Goal: Navigation & Orientation: Find specific page/section

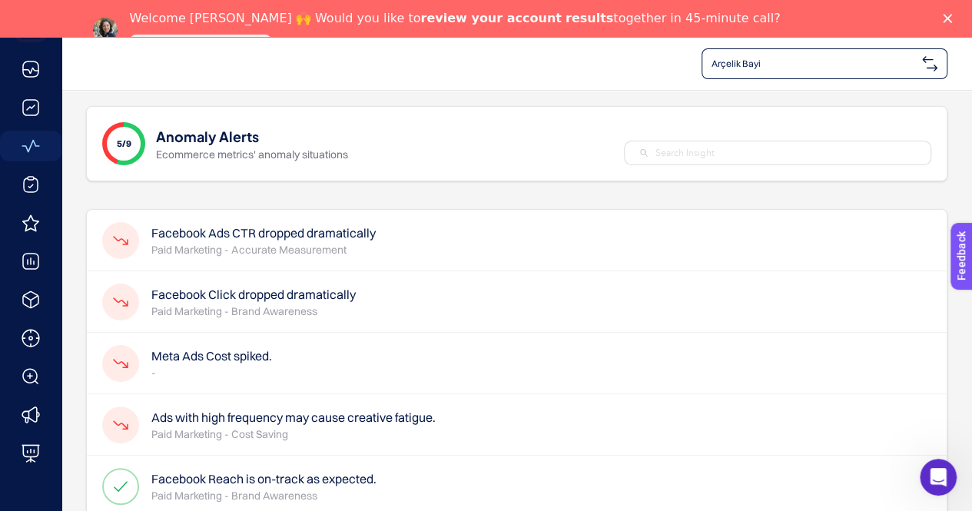
click at [952, 16] on polygon "Close" at bounding box center [947, 18] width 9 height 9
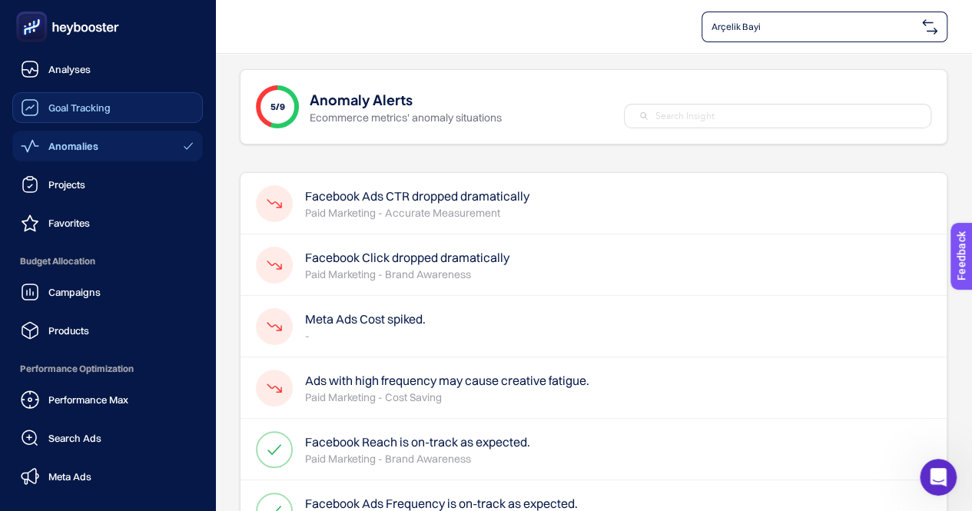
click at [90, 108] on span "Goal Tracking" at bounding box center [79, 107] width 62 height 12
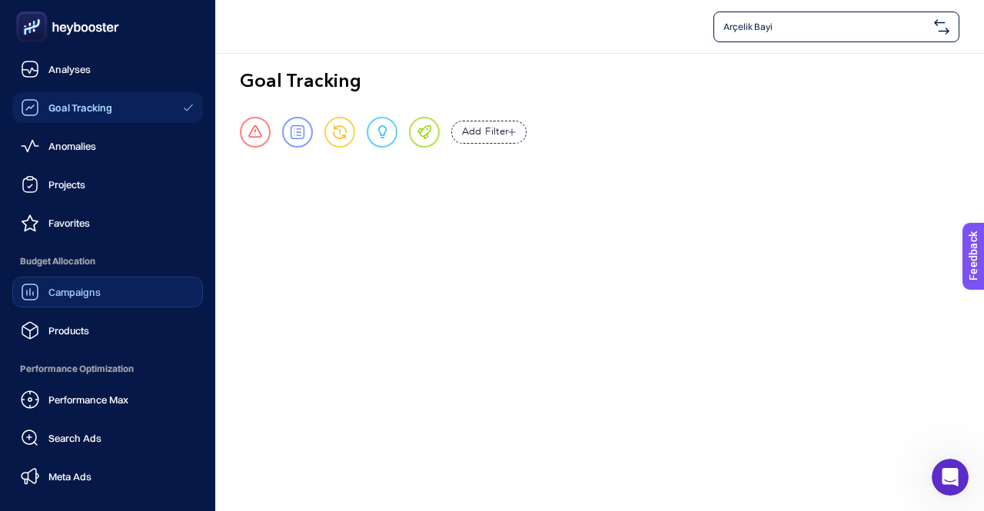
click at [91, 289] on span "Campaigns" at bounding box center [74, 292] width 52 height 12
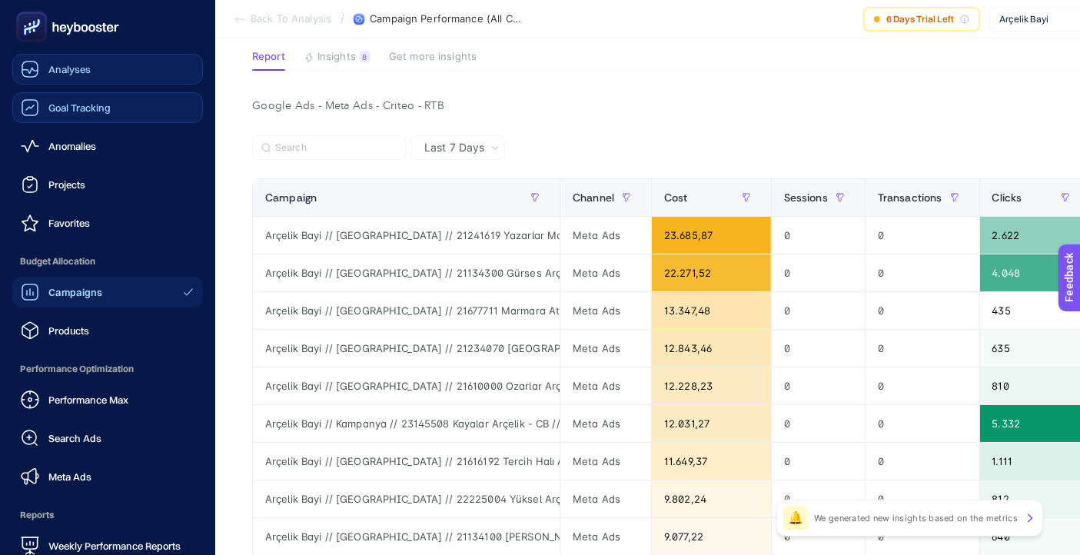
click at [71, 69] on span "Analyses" at bounding box center [69, 69] width 42 height 12
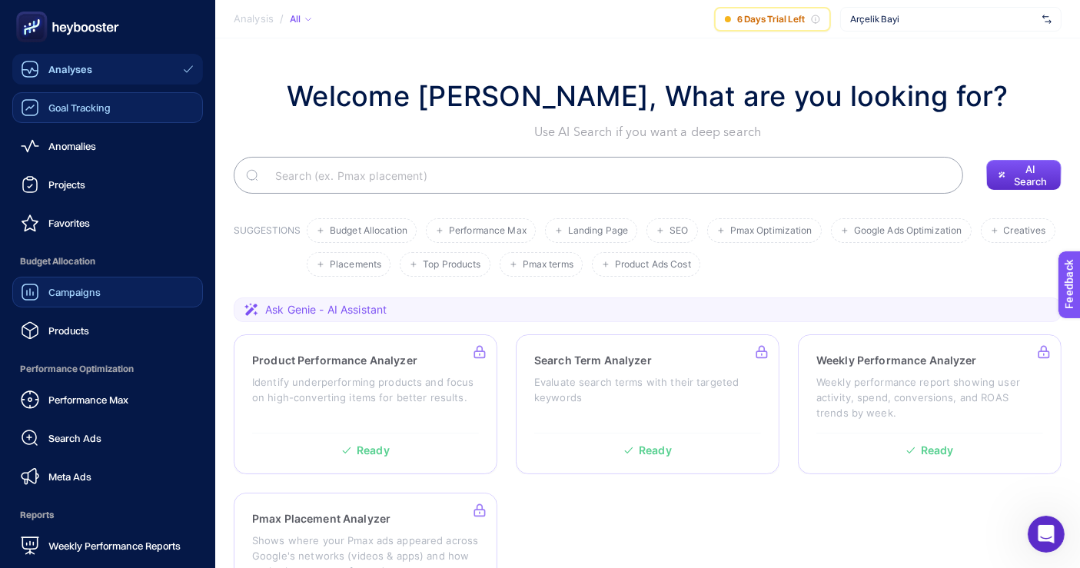
click at [77, 104] on span "Goal Tracking" at bounding box center [79, 107] width 62 height 12
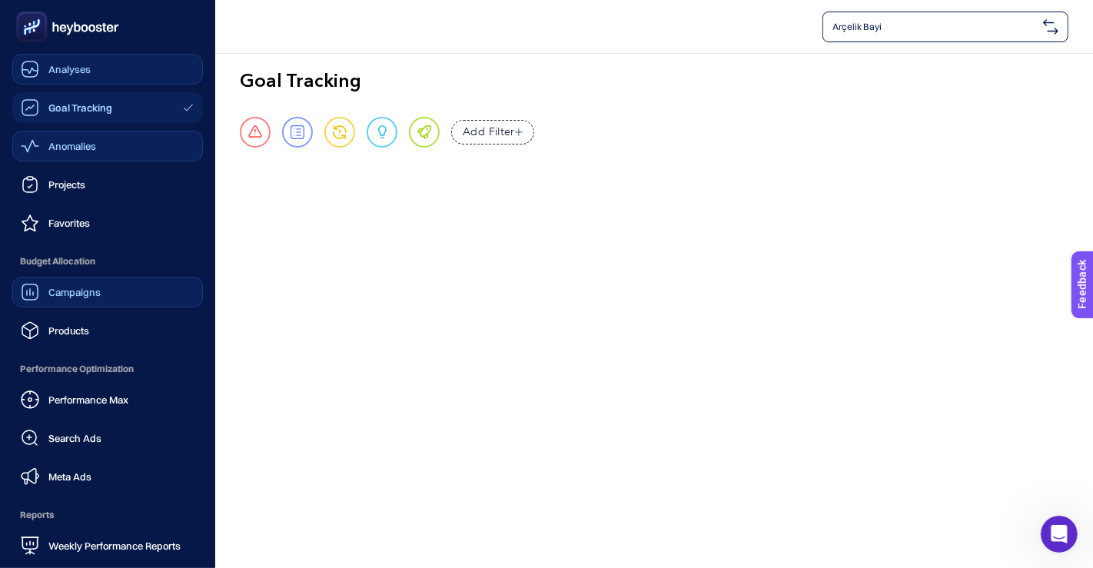
click at [58, 149] on span "Anomalies" at bounding box center [72, 146] width 48 height 12
